Goal: Information Seeking & Learning: Learn about a topic

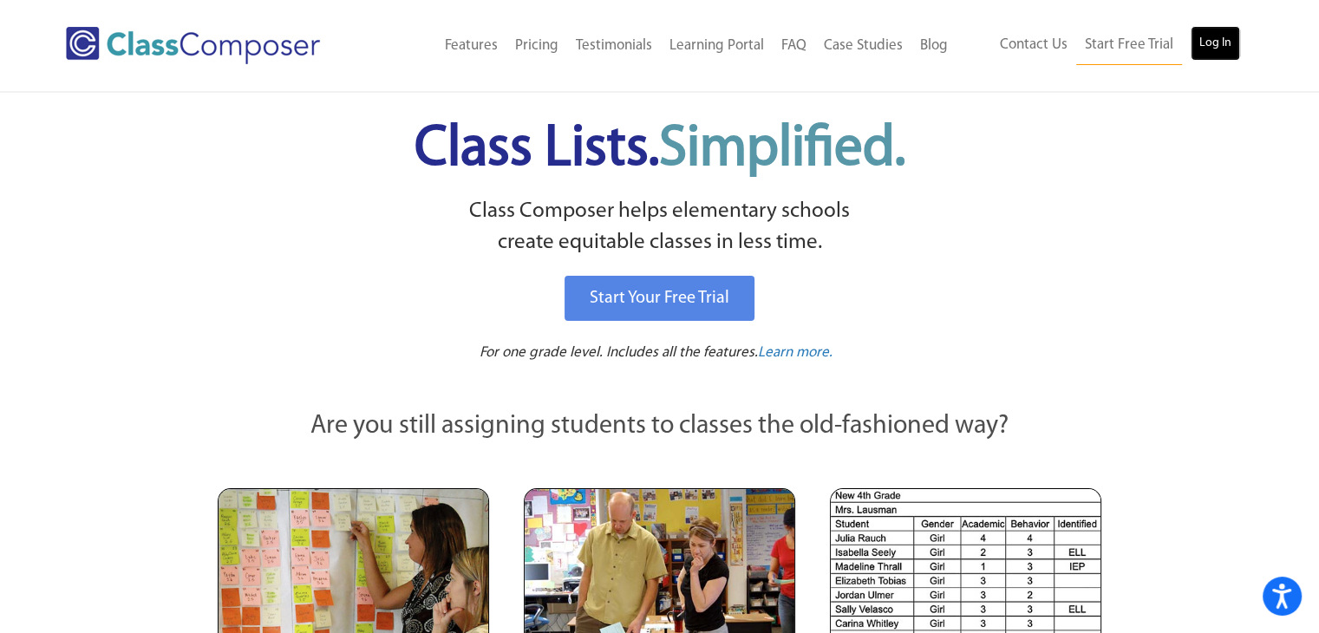
click at [1221, 44] on link "Log In" at bounding box center [1215, 43] width 49 height 35
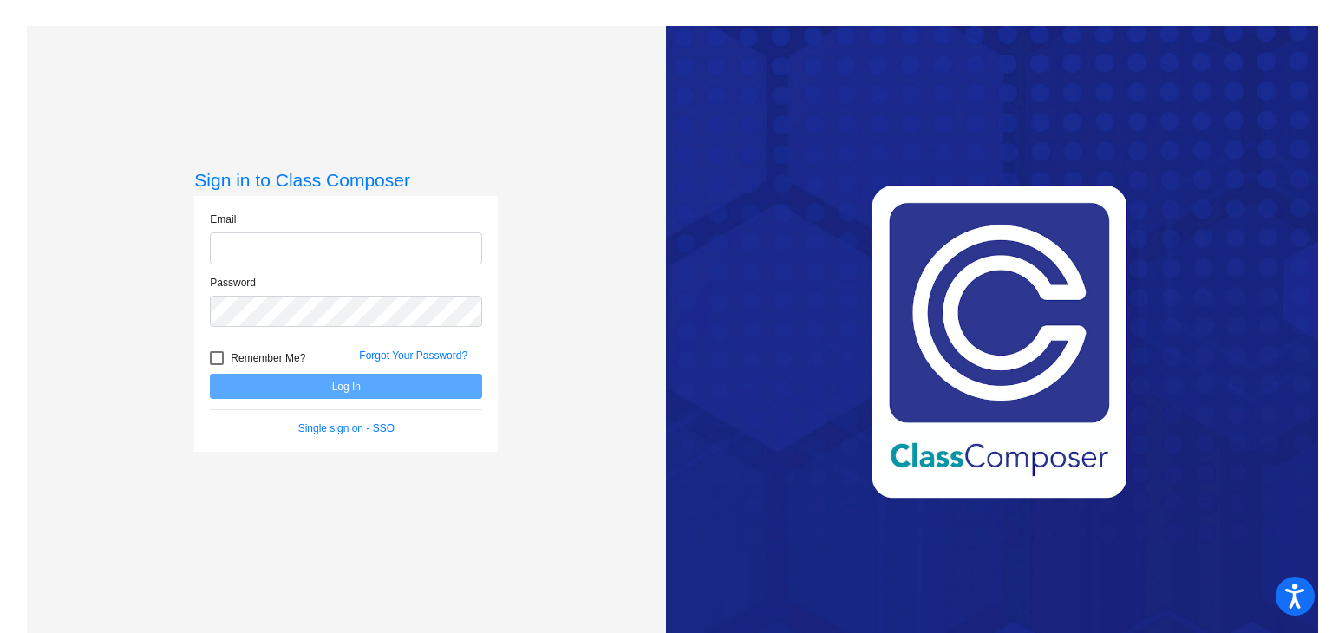
type input "sjewell@jajags.com"
click at [454, 384] on button "Log In" at bounding box center [346, 386] width 272 height 25
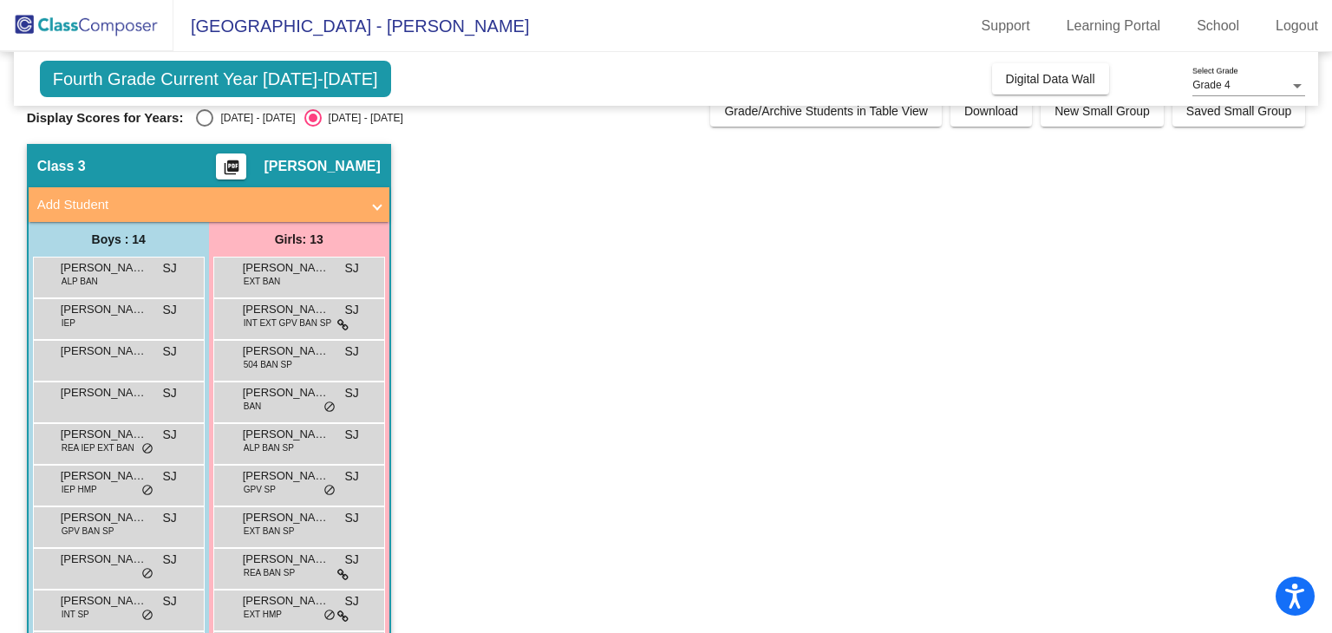
scroll to position [254, 0]
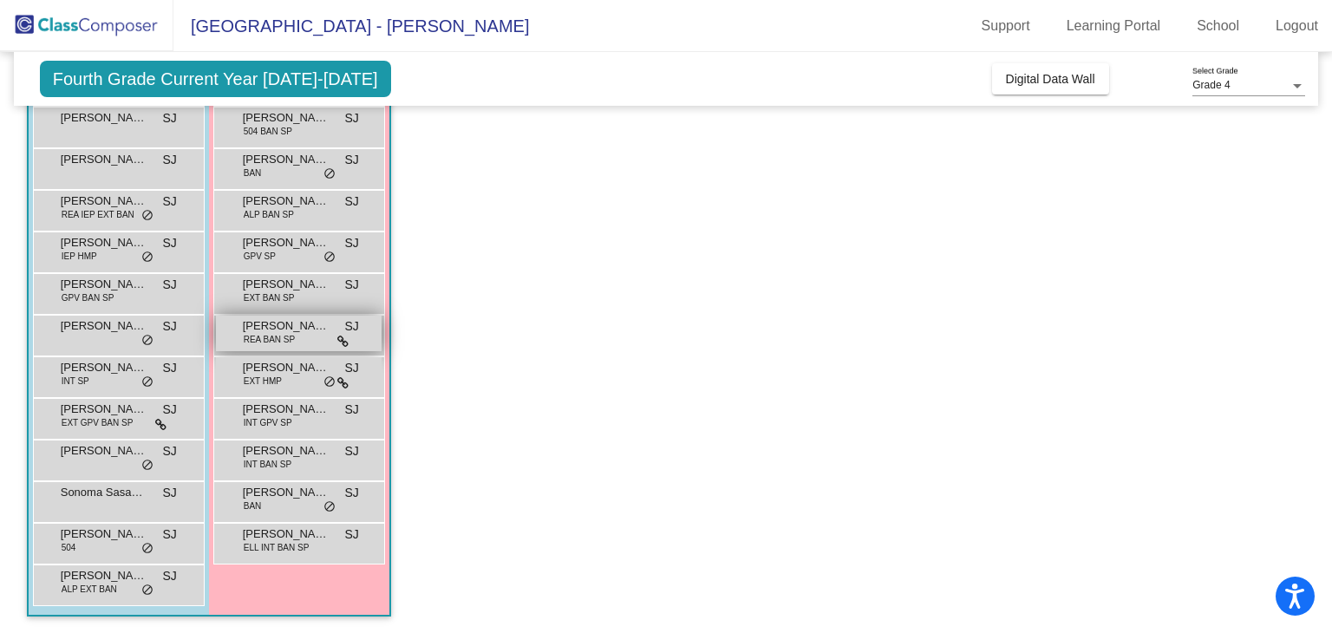
click at [273, 323] on span "Jenna Wright" at bounding box center [286, 325] width 87 height 17
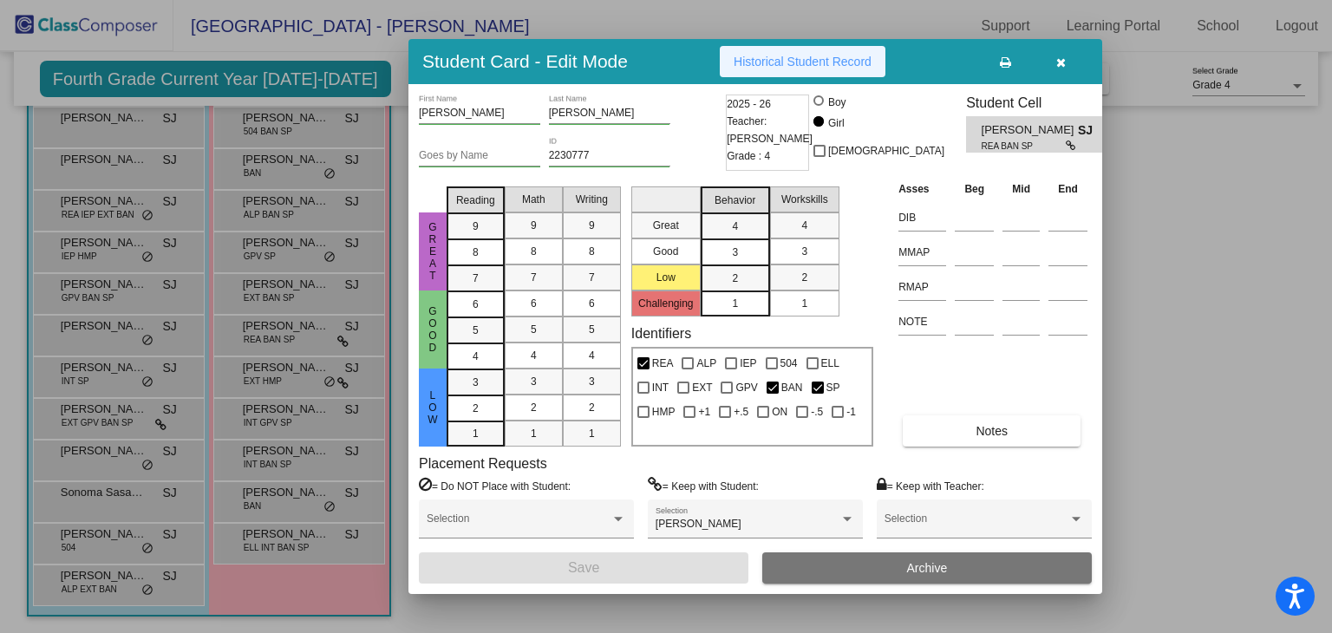
click at [780, 51] on button "Historical Student Record" at bounding box center [803, 61] width 166 height 31
click at [803, 51] on button "Historical Student Record" at bounding box center [803, 61] width 166 height 31
